Goal: Transaction & Acquisition: Purchase product/service

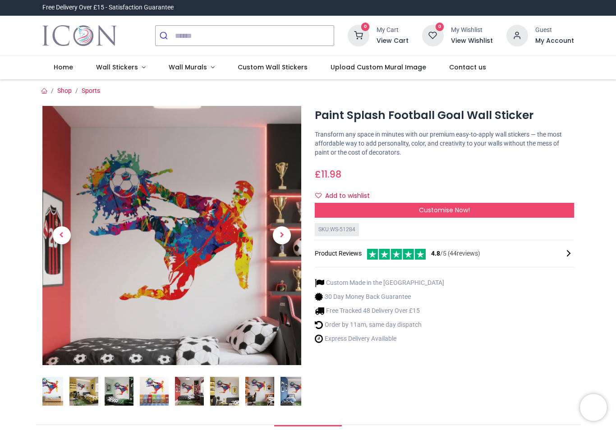
click at [454, 214] on div "Customise Now!" at bounding box center [444, 210] width 259 height 15
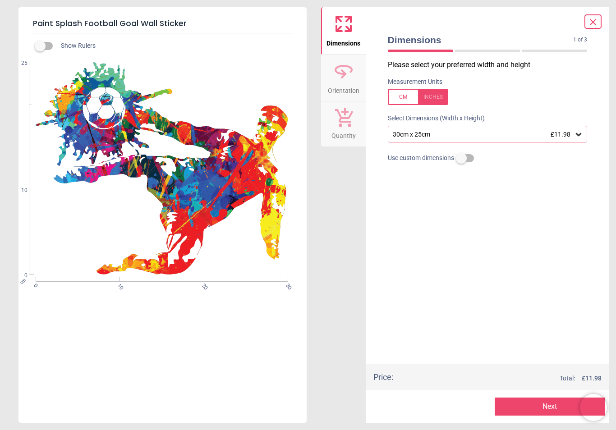
click at [433, 100] on div at bounding box center [418, 97] width 60 height 16
click at [583, 139] on div "11.8" x 9.8" (1ft x 0ft 10") £11.98" at bounding box center [488, 134] width 200 height 17
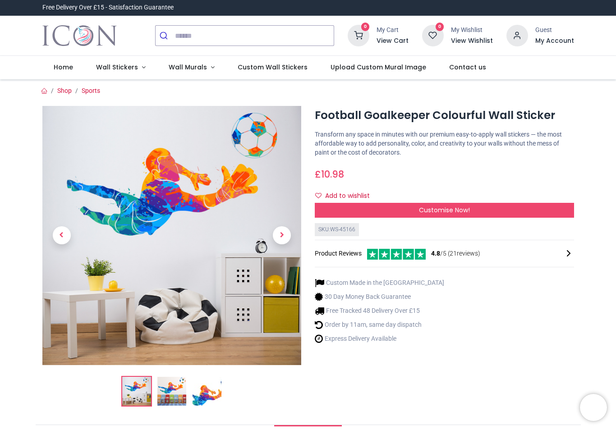
click at [455, 214] on div "Customise Now!" at bounding box center [444, 210] width 259 height 15
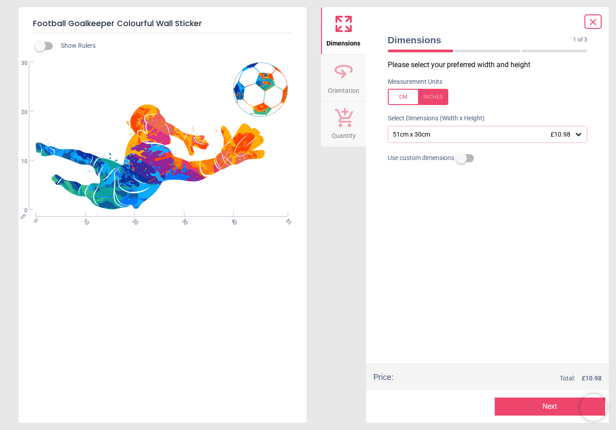
click at [580, 140] on div "51cm x 30cm £10.98" at bounding box center [488, 134] width 200 height 17
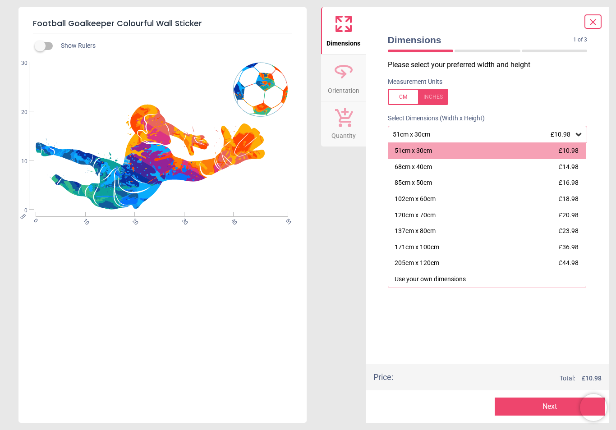
click at [444, 102] on div at bounding box center [418, 97] width 60 height 16
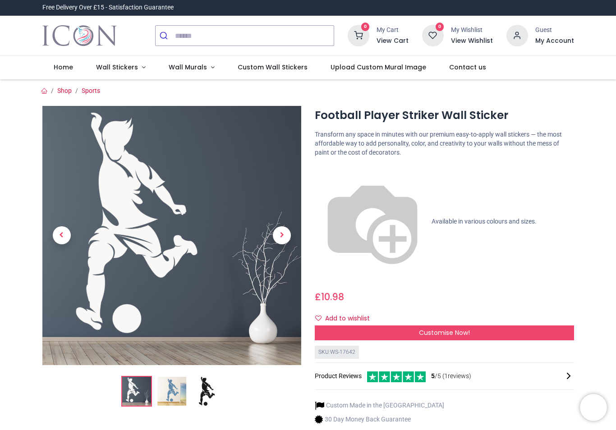
click at [457, 328] on span "Customise Now!" at bounding box center [444, 332] width 51 height 9
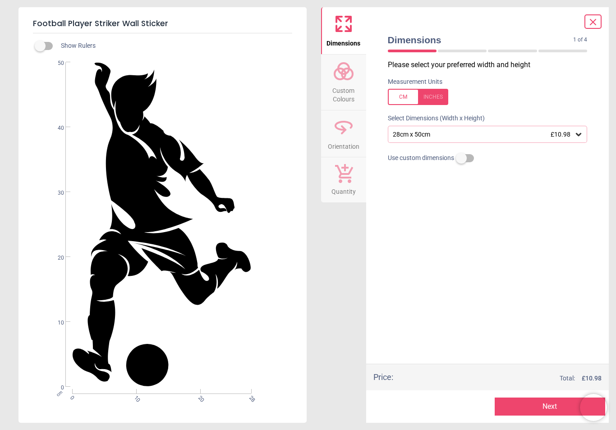
click at [437, 96] on div at bounding box center [418, 97] width 60 height 16
click at [579, 133] on icon at bounding box center [578, 134] width 5 height 3
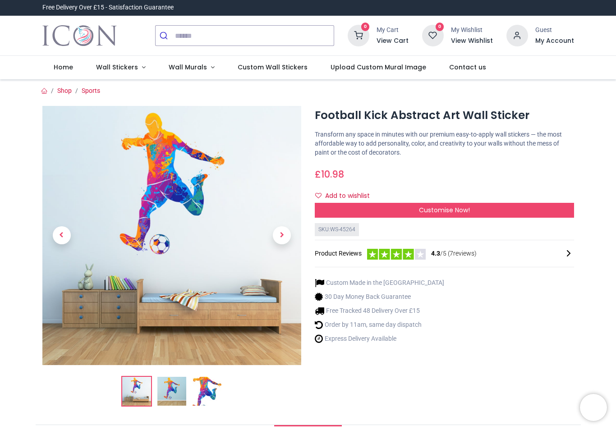
click at [452, 209] on span "Customise Now!" at bounding box center [444, 210] width 51 height 9
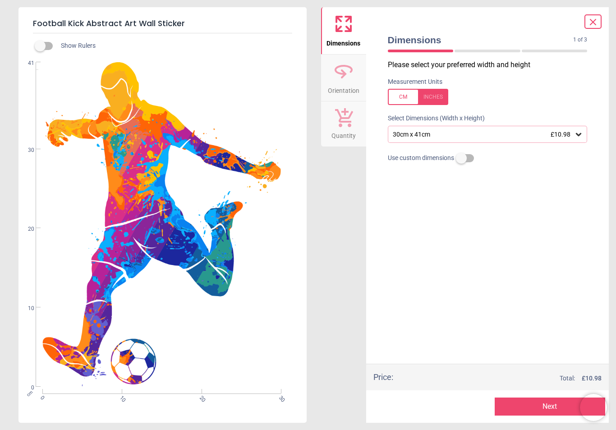
click at [438, 96] on div at bounding box center [418, 97] width 60 height 16
click at [578, 138] on icon at bounding box center [578, 134] width 9 height 9
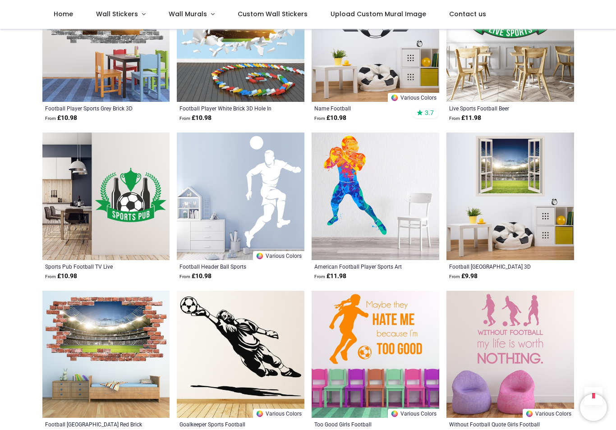
scroll to position [796, 0]
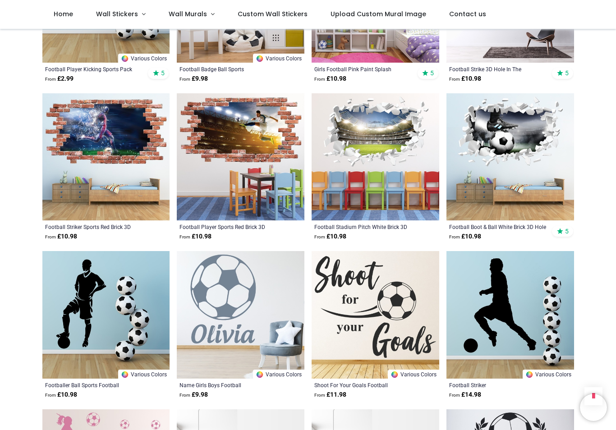
scroll to position [1626, 0]
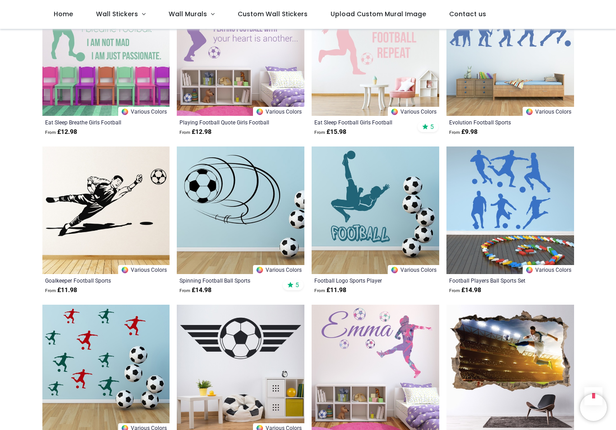
scroll to position [1223, 0]
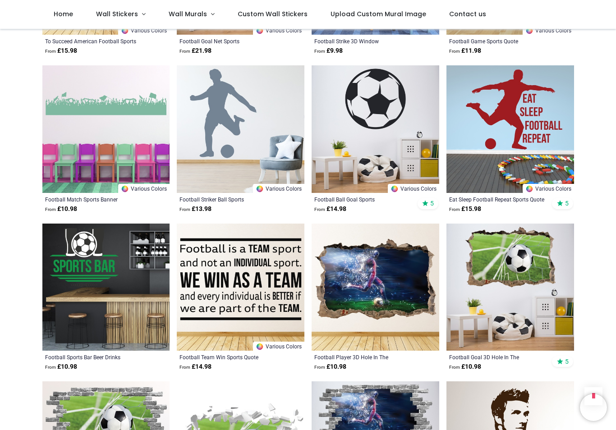
scroll to position [2760, 0]
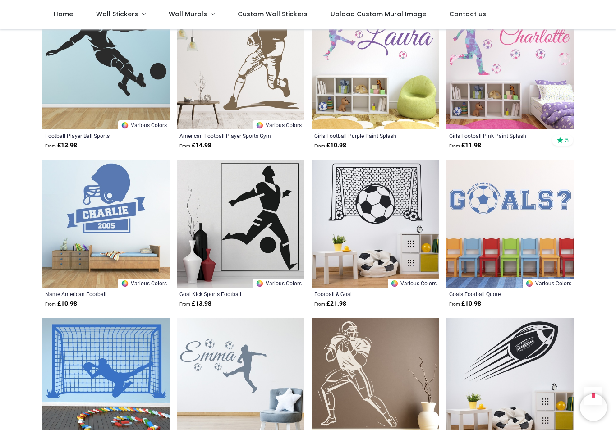
scroll to position [3931, 0]
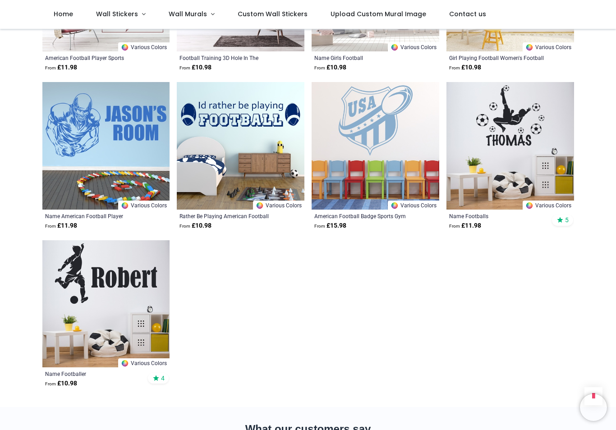
scroll to position [5274, 0]
click at [518, 149] on img at bounding box center [510, 146] width 128 height 128
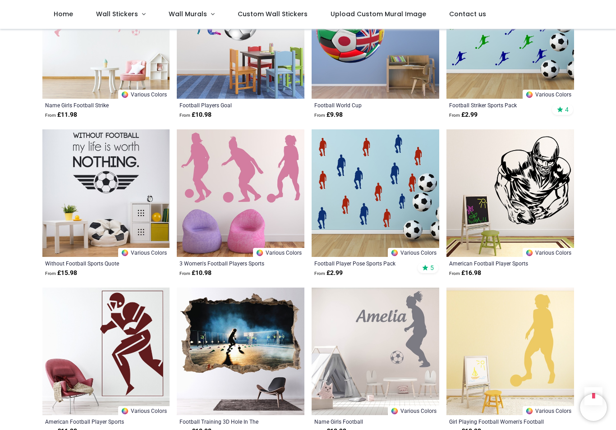
scroll to position [4909, 0]
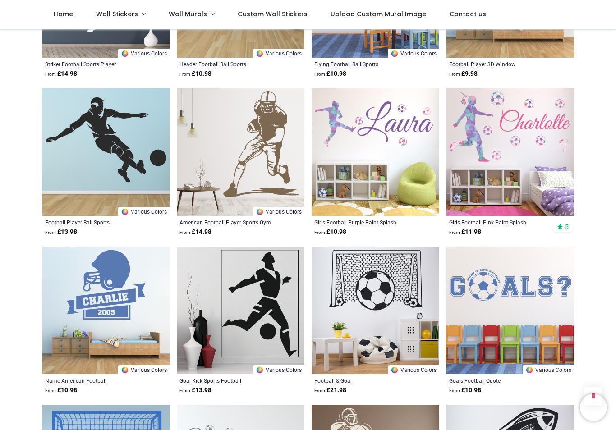
scroll to position [3843, 0]
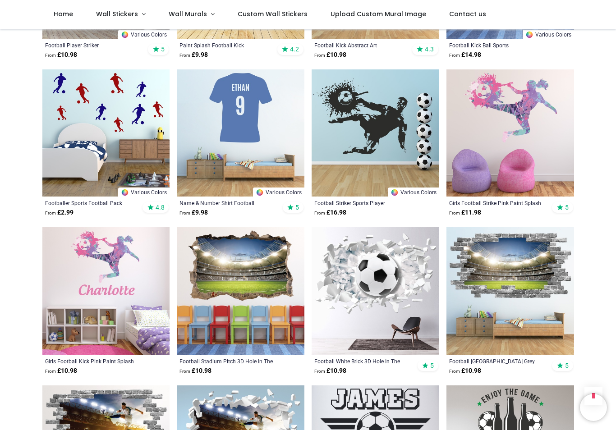
scroll to position [384, 0]
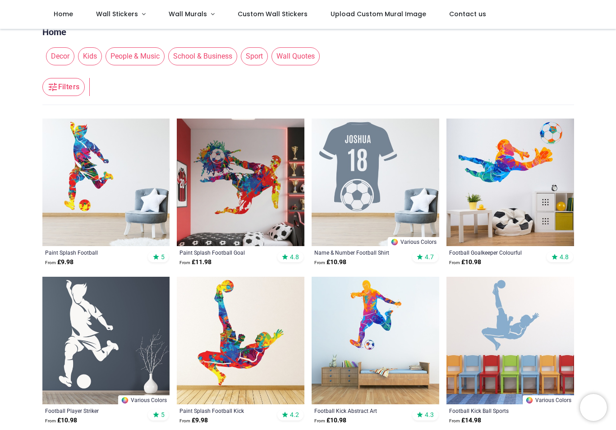
scroll to position [10, 0]
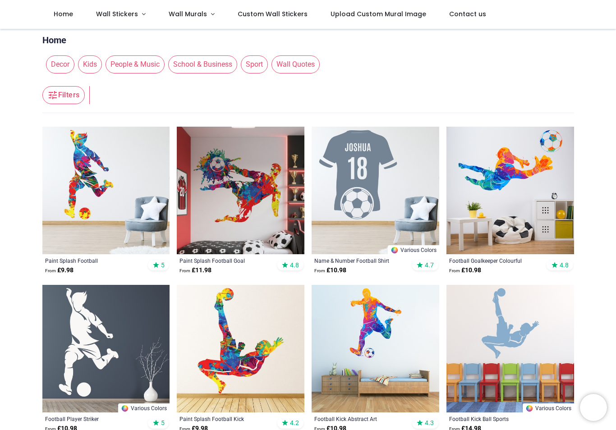
click at [531, 179] on img at bounding box center [510, 191] width 128 height 128
click at [249, 193] on img at bounding box center [241, 191] width 128 height 128
click at [258, 194] on img at bounding box center [241, 191] width 128 height 128
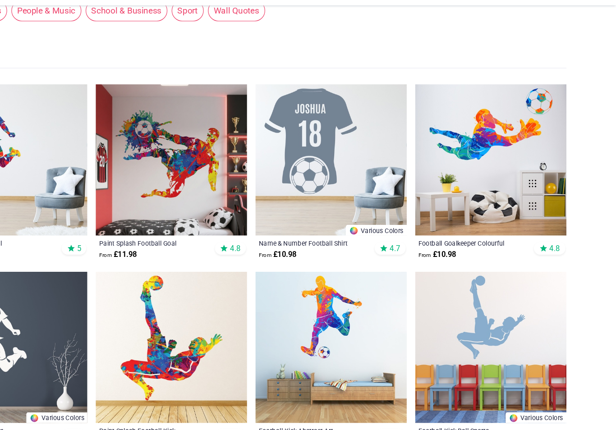
scroll to position [25, 0]
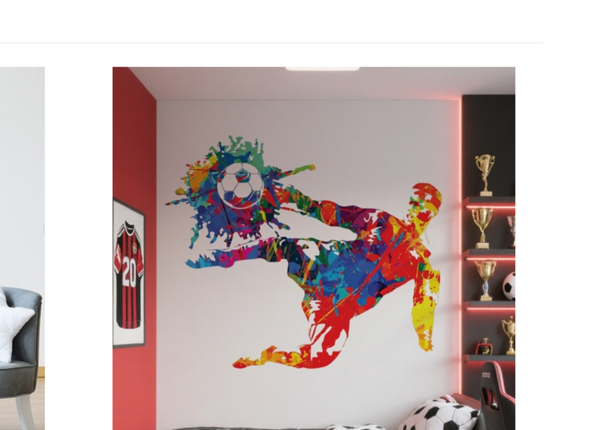
click at [58, 112] on img at bounding box center [173, 227] width 231 height 231
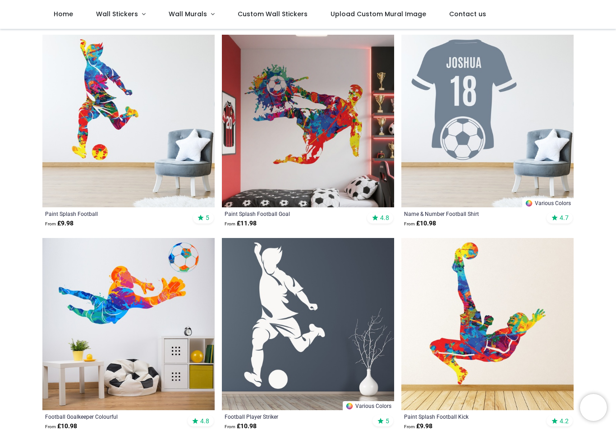
scroll to position [104, 0]
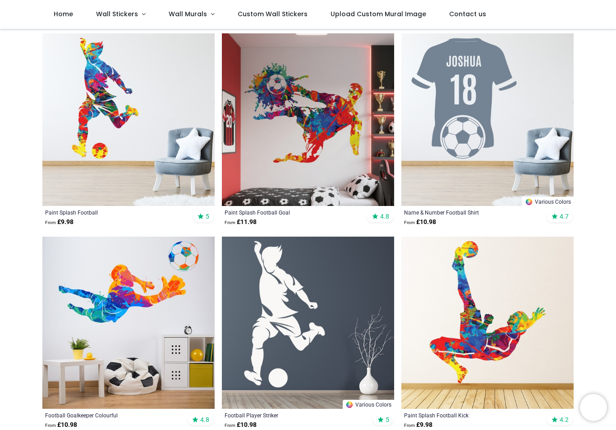
click at [87, 187] on img at bounding box center [128, 119] width 172 height 172
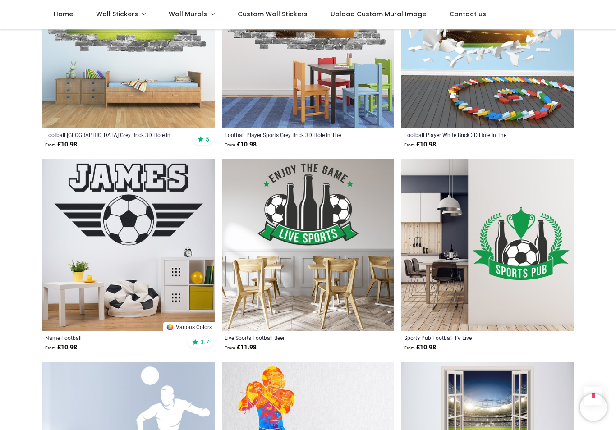
scroll to position [1197, 0]
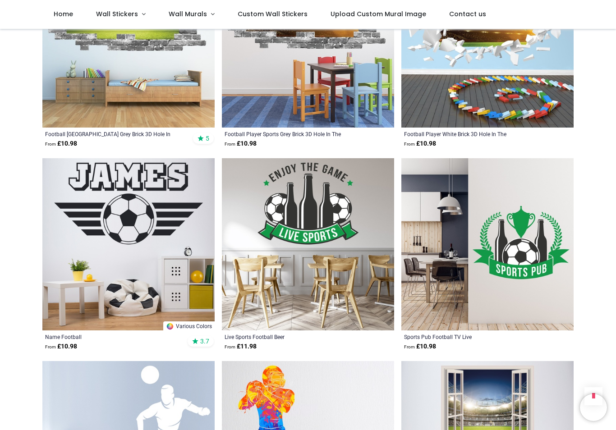
click at [84, 247] on img at bounding box center [128, 244] width 172 height 172
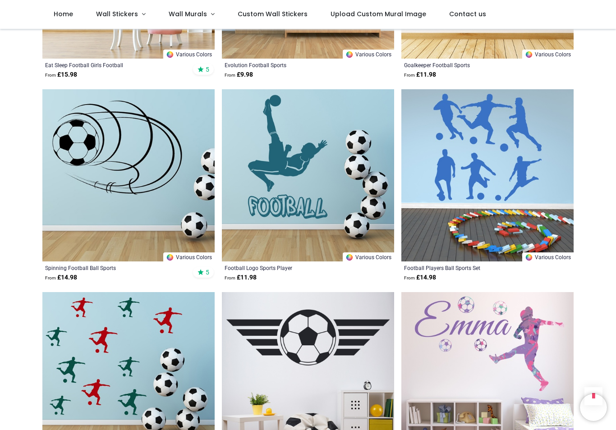
scroll to position [2282, 0]
click at [498, 161] on img at bounding box center [487, 175] width 172 height 172
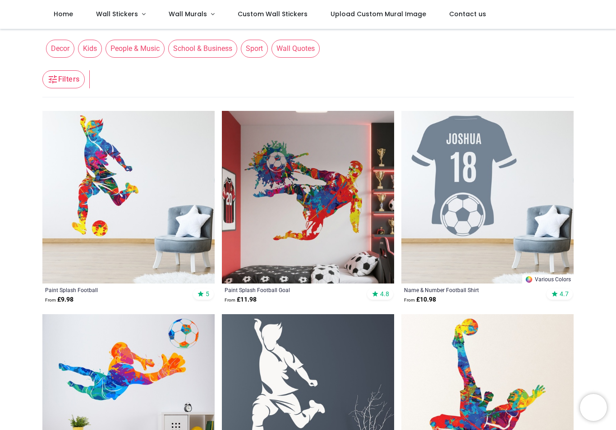
scroll to position [26, 0]
click at [340, 213] on img at bounding box center [308, 197] width 172 height 172
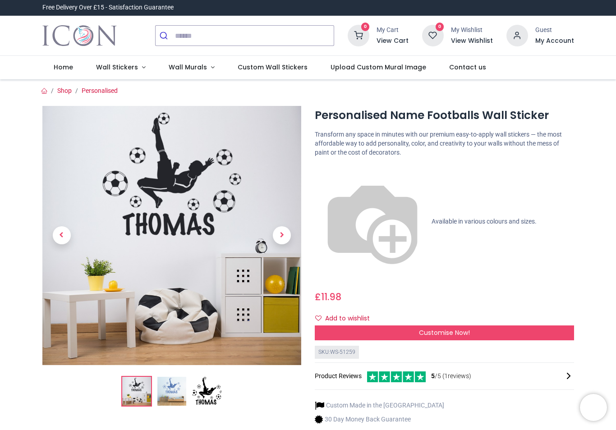
click at [457, 326] on div "Customise Now!" at bounding box center [444, 333] width 259 height 15
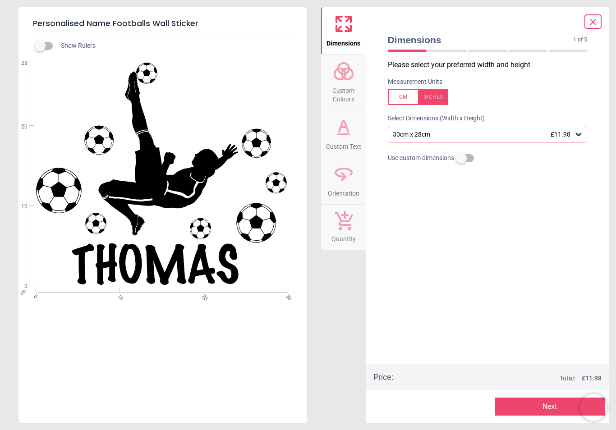
click at [438, 96] on div at bounding box center [418, 97] width 60 height 16
click at [581, 136] on icon at bounding box center [578, 134] width 9 height 9
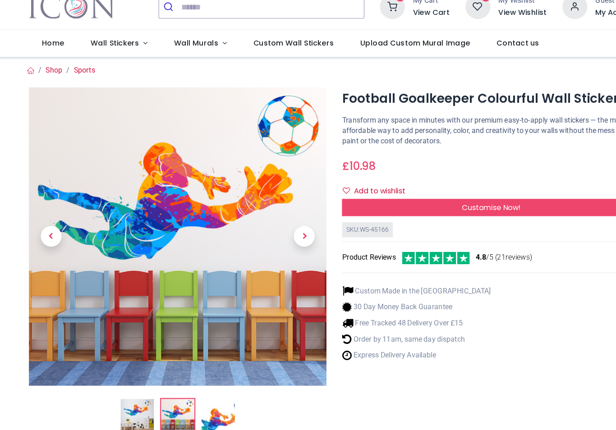
click at [160, 377] on img at bounding box center [171, 391] width 29 height 29
click at [53, 226] on span "Previous" at bounding box center [62, 235] width 18 height 18
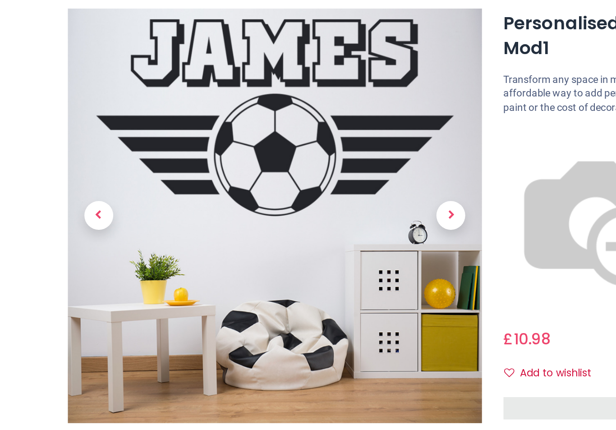
click at [152, 267] on div at bounding box center [171, 256] width 259 height 301
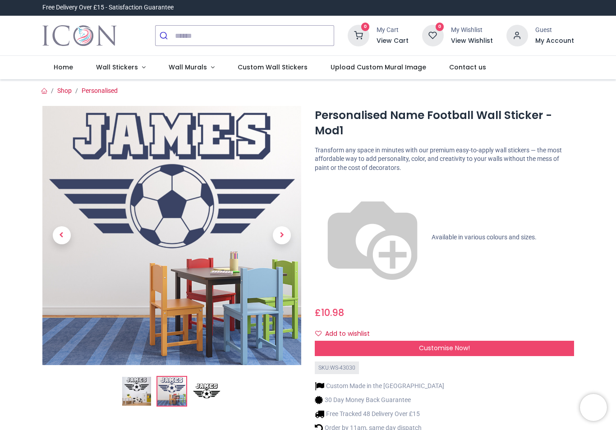
click at [451, 341] on div "Customise Now!" at bounding box center [444, 348] width 259 height 15
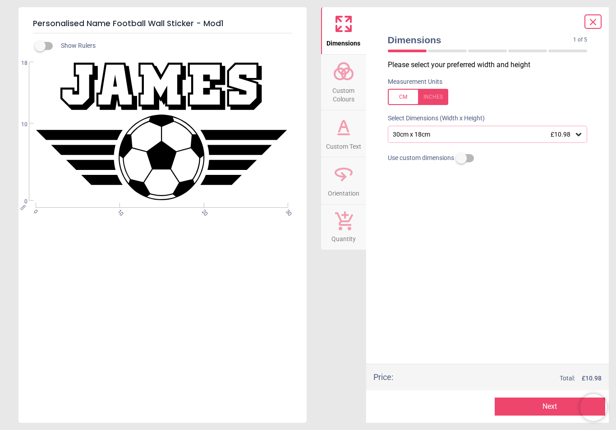
click at [436, 100] on div at bounding box center [418, 97] width 60 height 16
click at [583, 140] on div "11.8" x 7.1" (1ft x 0ft 7") £10.98" at bounding box center [488, 134] width 200 height 17
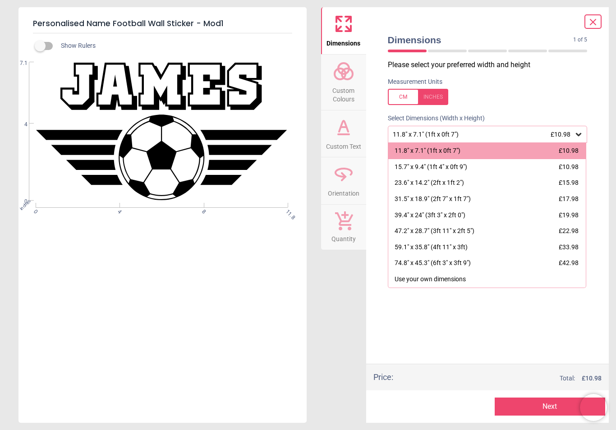
click at [476, 427] on div "Personalised Name Football Wall Sticker - Mod1 Show Rulers .st0{fill:#191714;} …" at bounding box center [308, 215] width 616 height 430
click at [576, 234] on div "47.2" x 28.7" (3ft 11" x 2ft 5") £22.98" at bounding box center [487, 231] width 198 height 16
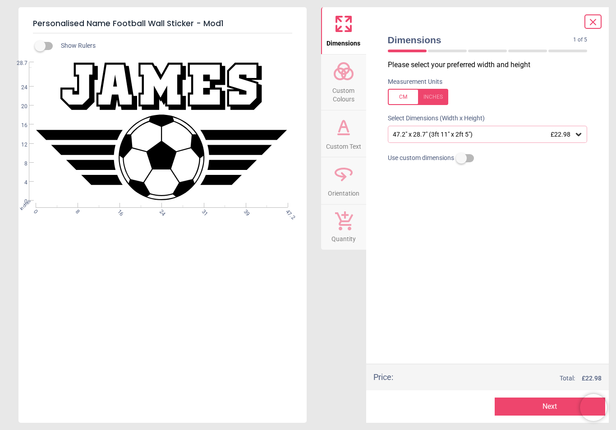
click at [353, 138] on span "Custom Text" at bounding box center [343, 145] width 35 height 14
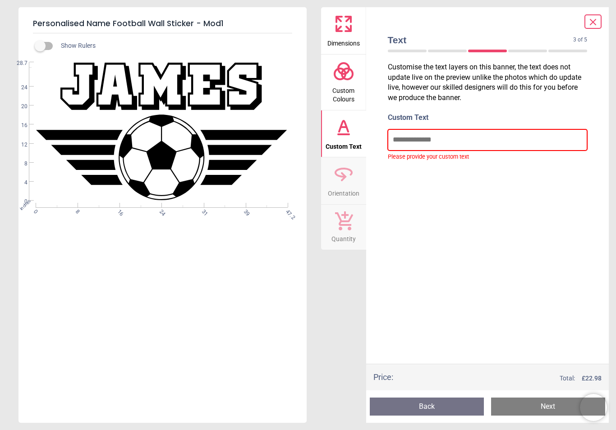
click at [405, 141] on input "text" at bounding box center [488, 139] width 200 height 21
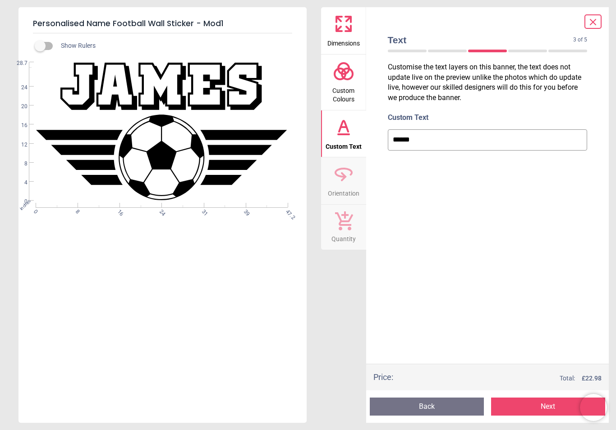
type input "*******"
click at [353, 190] on span "Orientation" at bounding box center [344, 192] width 32 height 14
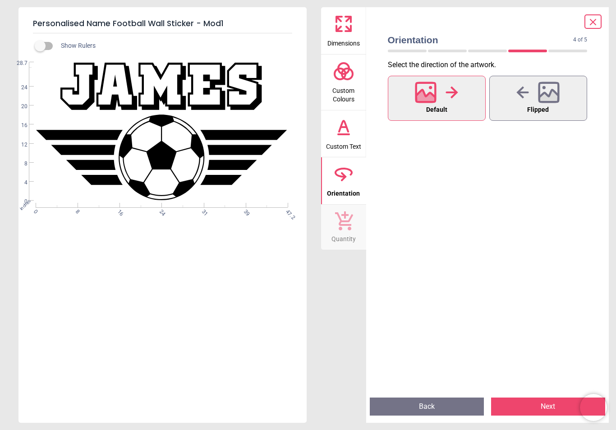
click at [351, 236] on span "Quantity" at bounding box center [343, 237] width 24 height 14
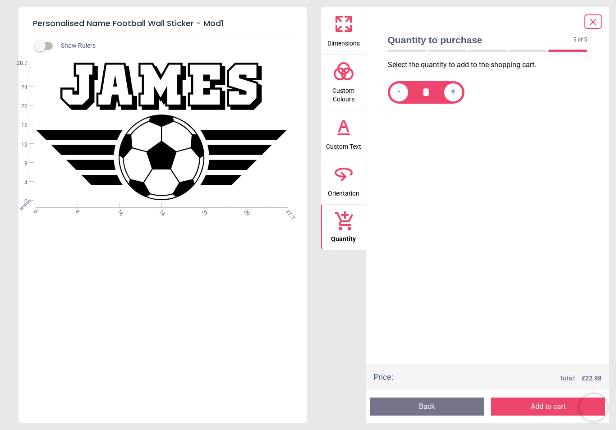
click at [356, 185] on span "Orientation" at bounding box center [344, 192] width 32 height 14
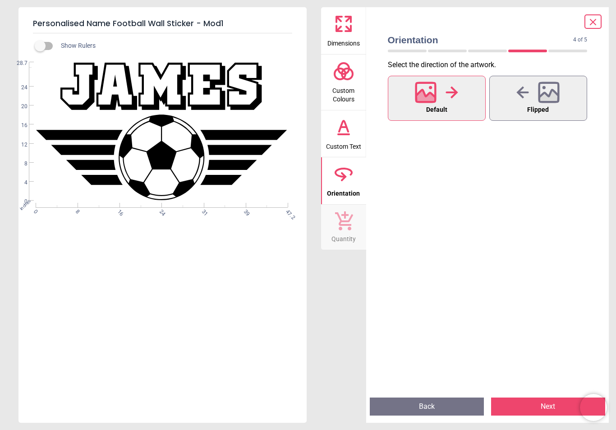
click at [351, 230] on span "Quantity" at bounding box center [343, 237] width 24 height 14
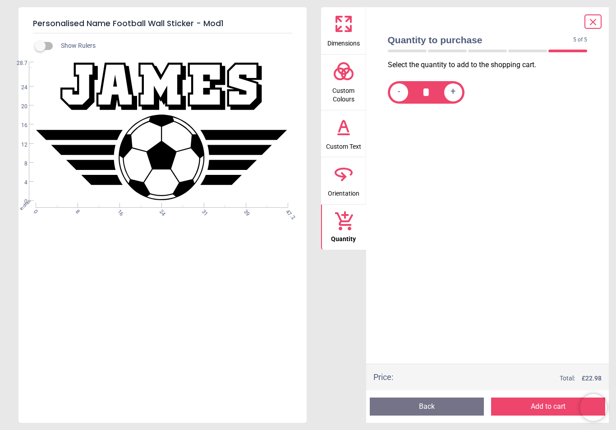
click at [536, 412] on button "Add to cart" at bounding box center [548, 407] width 114 height 18
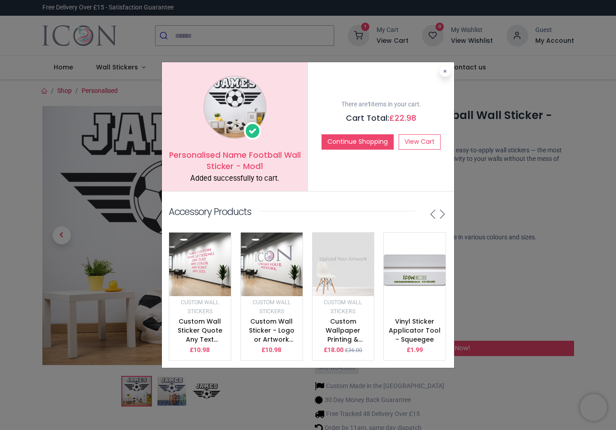
click at [362, 146] on button "Continue Shopping" at bounding box center [357, 141] width 72 height 15
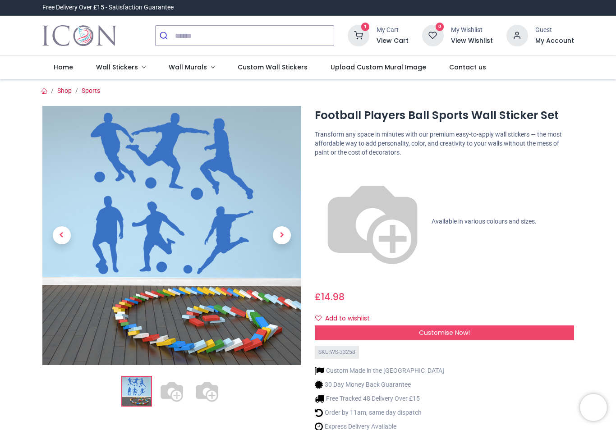
click at [453, 328] on span "Customise Now!" at bounding box center [444, 332] width 51 height 9
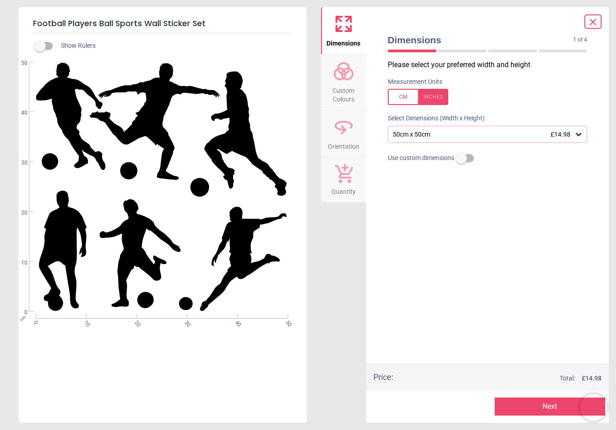
click at [579, 134] on icon at bounding box center [578, 134] width 5 height 3
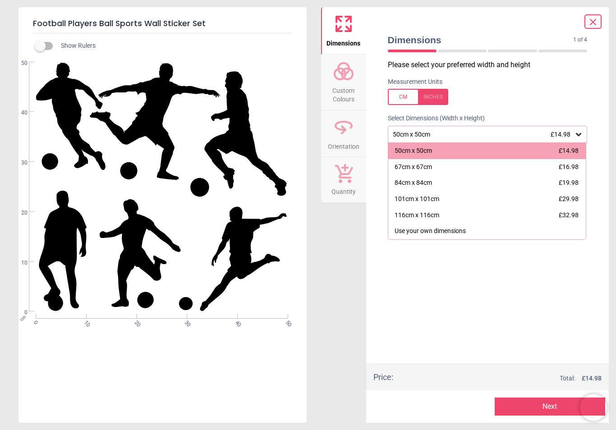
click at [438, 103] on div at bounding box center [418, 97] width 60 height 16
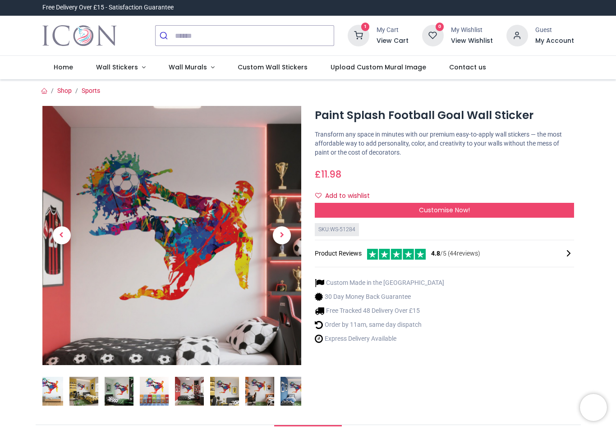
click at [448, 215] on div "Customise Now!" at bounding box center [444, 210] width 259 height 15
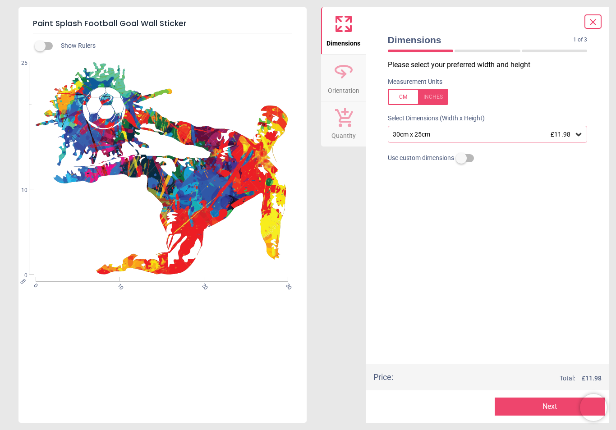
click at [439, 98] on div at bounding box center [418, 97] width 60 height 16
click at [582, 142] on div "11.8" x 9.8" (1ft x 0ft 10") £11.98" at bounding box center [488, 134] width 200 height 17
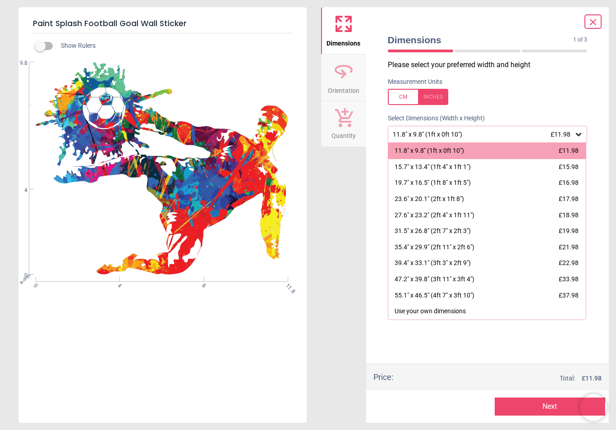
click at [180, 195] on div "inches 0 4 8 11.8 0 4 9.8" at bounding box center [161, 168] width 286 height 213
click at [183, 205] on div "inches 0 4 8 11.8 0 4 9.8" at bounding box center [161, 168] width 286 height 213
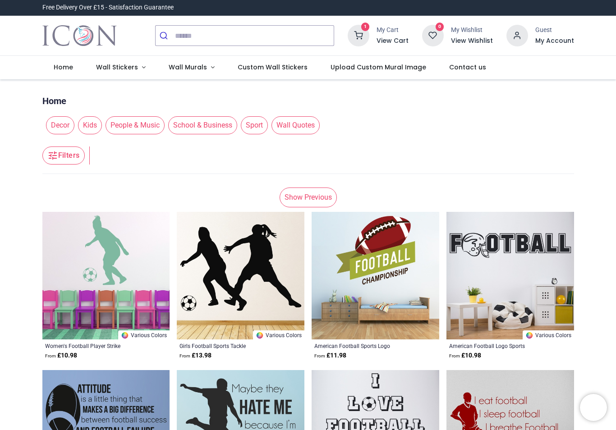
click at [90, 124] on span "Kids" at bounding box center [90, 125] width 24 height 18
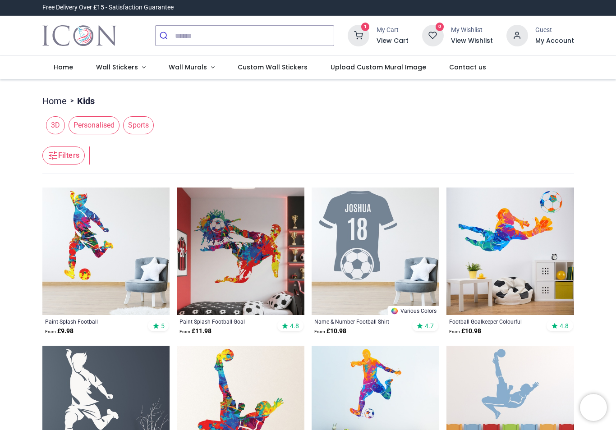
click at [87, 120] on span "Personalised" at bounding box center [94, 125] width 51 height 18
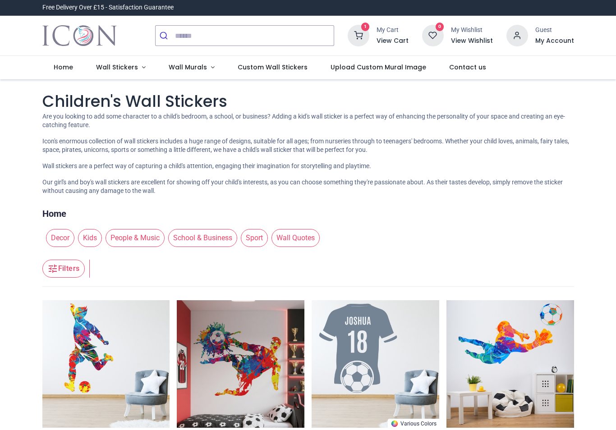
click at [363, 39] on icon at bounding box center [359, 36] width 22 height 22
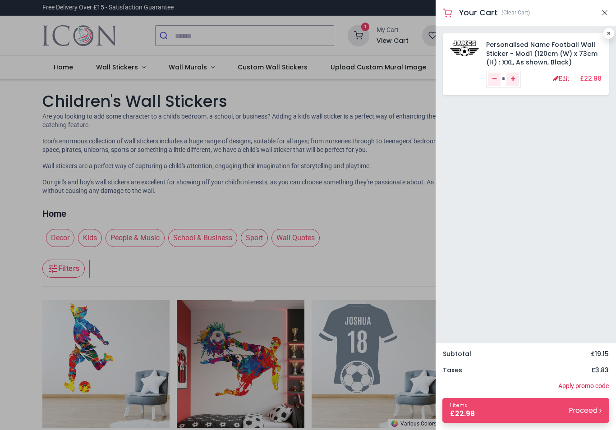
click at [597, 8] on div "Your Cart (Clear Cart)" at bounding box center [526, 13] width 180 height 26
click at [601, 14] on button "Close" at bounding box center [605, 12] width 8 height 11
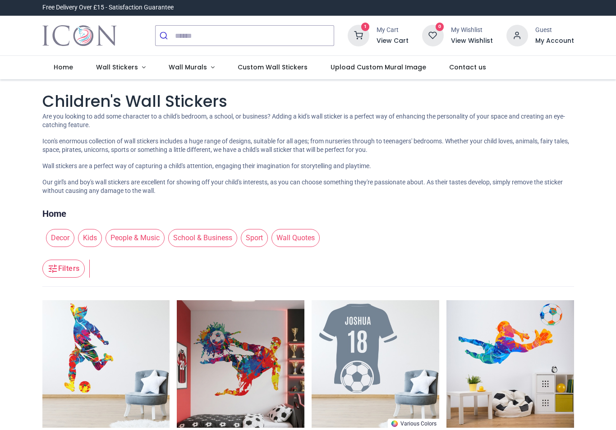
click at [87, 237] on span "Kids" at bounding box center [90, 238] width 24 height 18
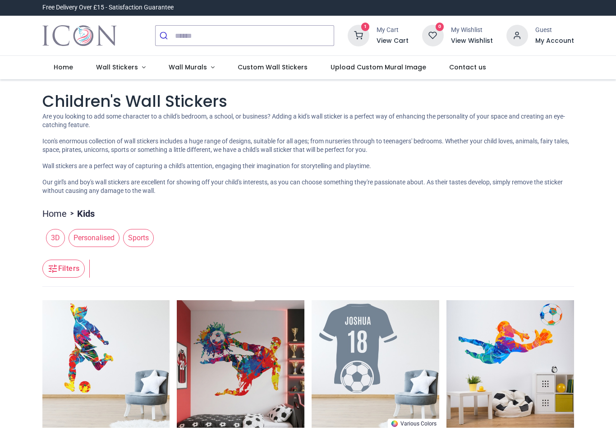
click at [44, 203] on ul "Home > Kids" at bounding box center [308, 211] width 532 height 17
click at [89, 207] on li "> Kids" at bounding box center [81, 213] width 28 height 13
click at [81, 213] on li "> Kids" at bounding box center [81, 213] width 28 height 13
click at [111, 72] on link "Wall Stickers" at bounding box center [121, 67] width 73 height 23
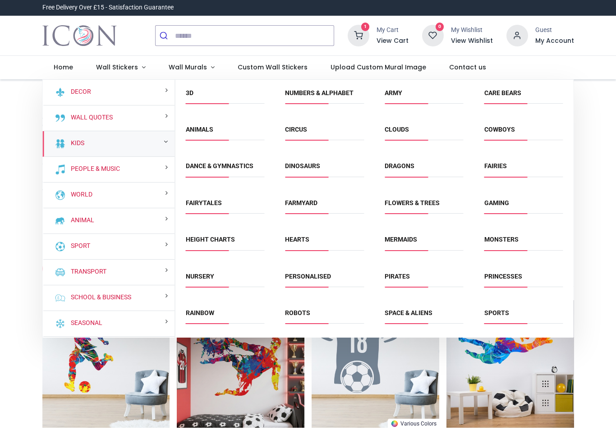
click at [68, 146] on link "Kids" at bounding box center [75, 143] width 17 height 9
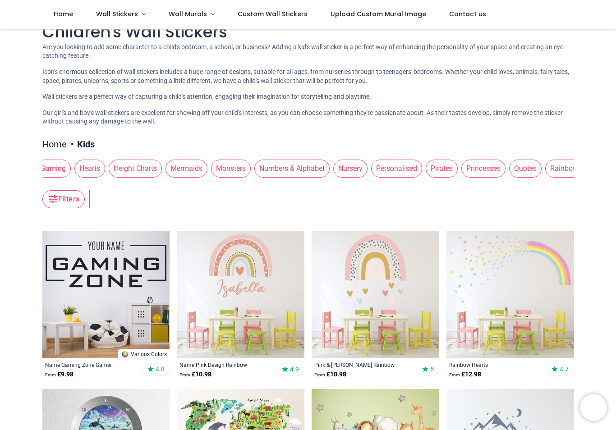
scroll to position [0, 618]
click at [369, 178] on span "Personalised" at bounding box center [394, 169] width 51 height 18
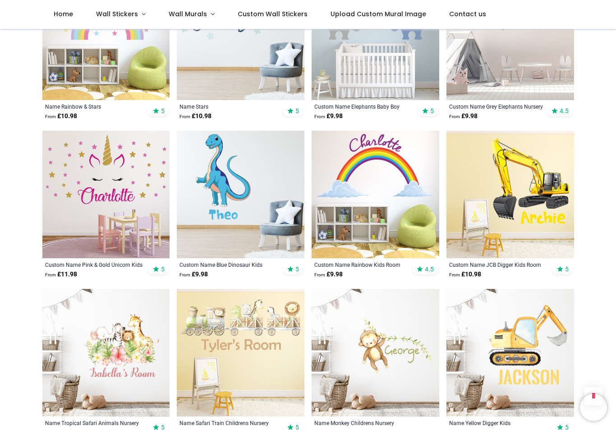
scroll to position [752, 0]
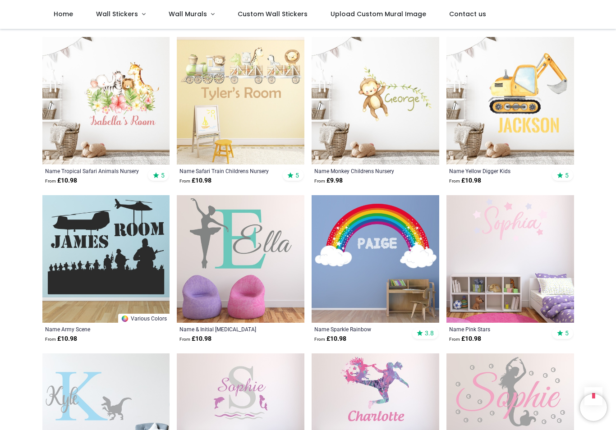
scroll to position [1004, 0]
click at [338, 252] on img at bounding box center [376, 259] width 128 height 128
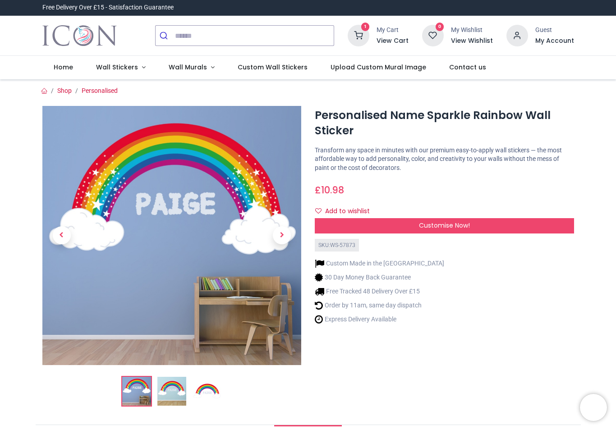
click at [436, 223] on span "Customise Now!" at bounding box center [444, 225] width 51 height 9
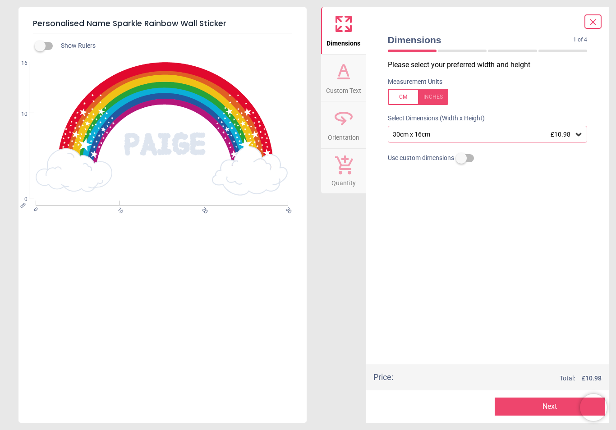
click at [431, 98] on div at bounding box center [418, 97] width 60 height 16
click at [573, 132] on div "11.8" x 6.3" (1ft x 0ft 6") £10.98" at bounding box center [483, 135] width 183 height 8
